Goal: Navigation & Orientation: Find specific page/section

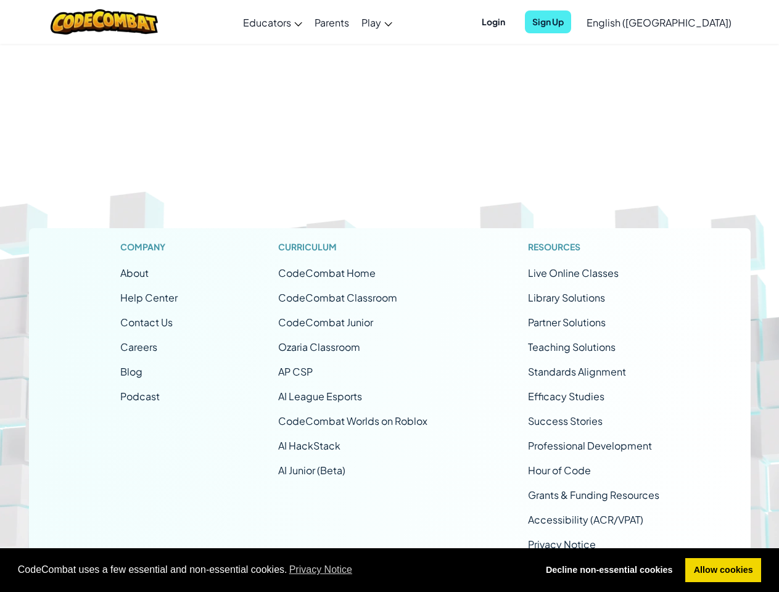
click at [389, 571] on span "CodeCombat uses a few essential and non-essential cookies. Privacy Notice" at bounding box center [273, 570] width 510 height 19
click at [513, 22] on span "Login" at bounding box center [494, 21] width 38 height 23
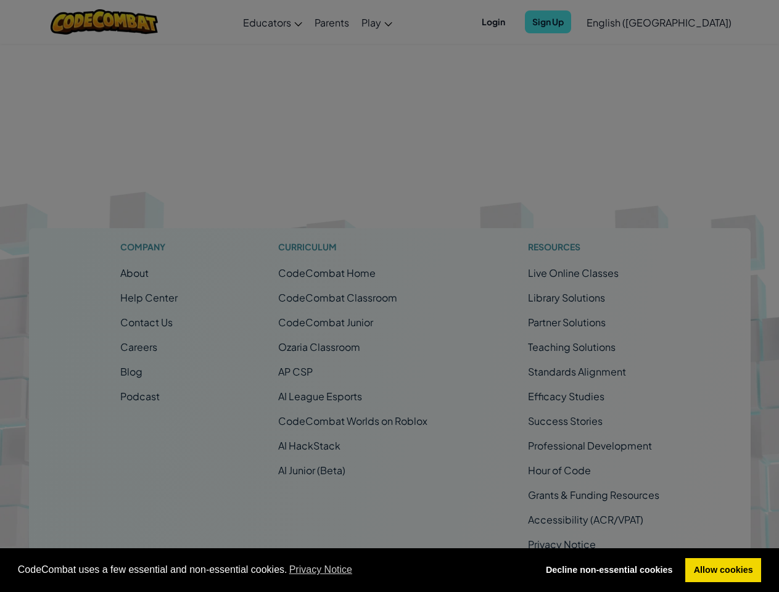
click at [0, 0] on input "Email or Username :" at bounding box center [0, 0] width 0 height 0
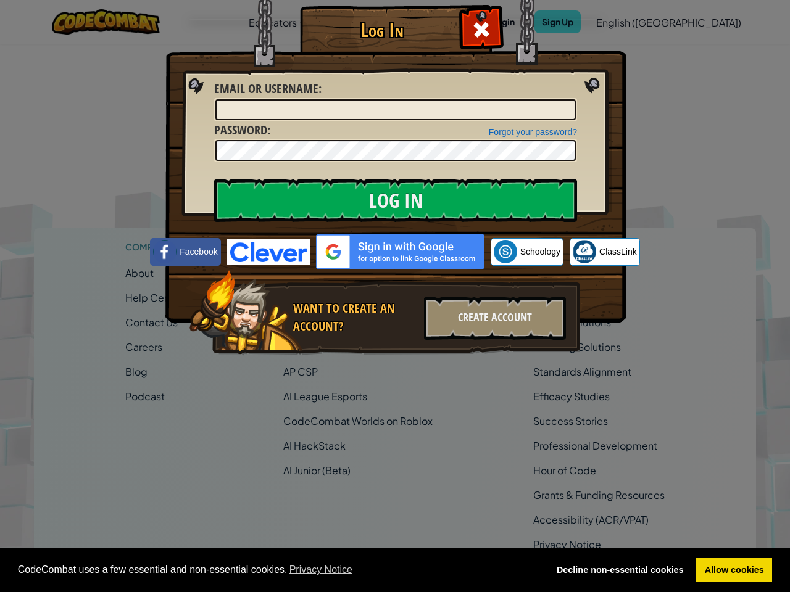
click at [624, 22] on div "Log In Unknown Error Email or Username : Forgot your password? Password : Log I…" at bounding box center [395, 296] width 790 height 592
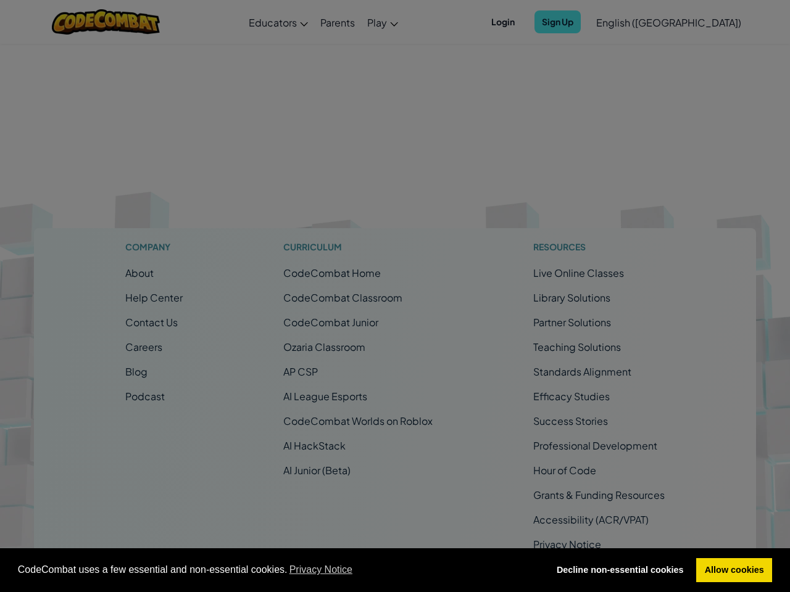
click at [624, 22] on div "Log In Unknown Error Email or Username : Forgot your password? Password : Log I…" at bounding box center [395, 296] width 790 height 592
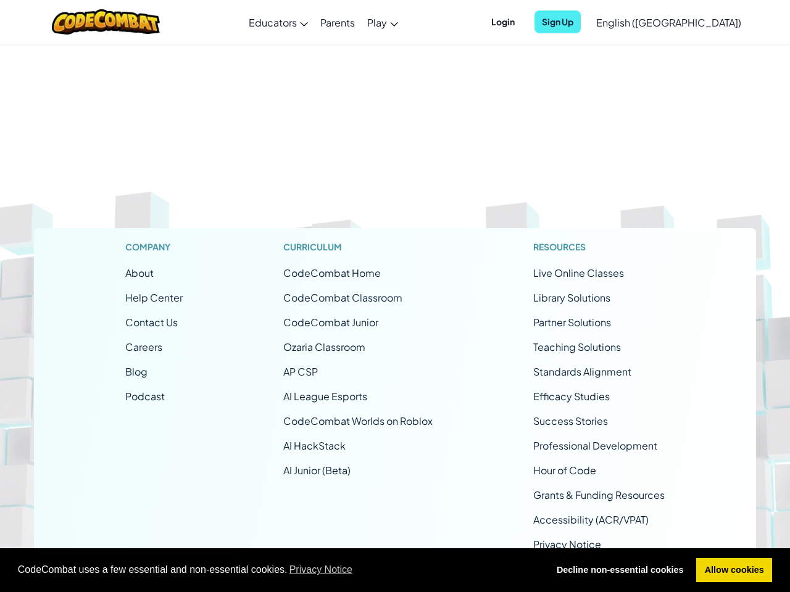
click at [690, 22] on span "English ([GEOGRAPHIC_DATA])" at bounding box center [668, 22] width 145 height 13
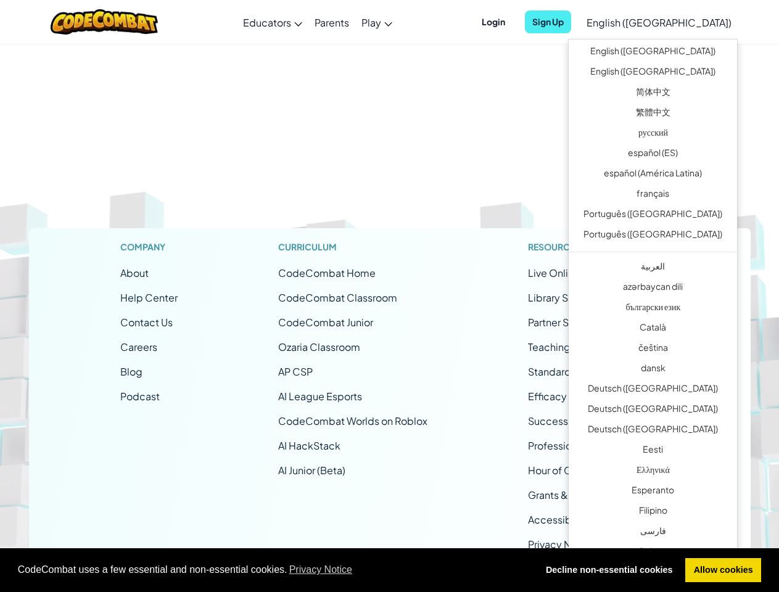
click at [389, 318] on li "CodeCombat Junior" at bounding box center [352, 322] width 149 height 15
